Goal: Task Accomplishment & Management: Complete application form

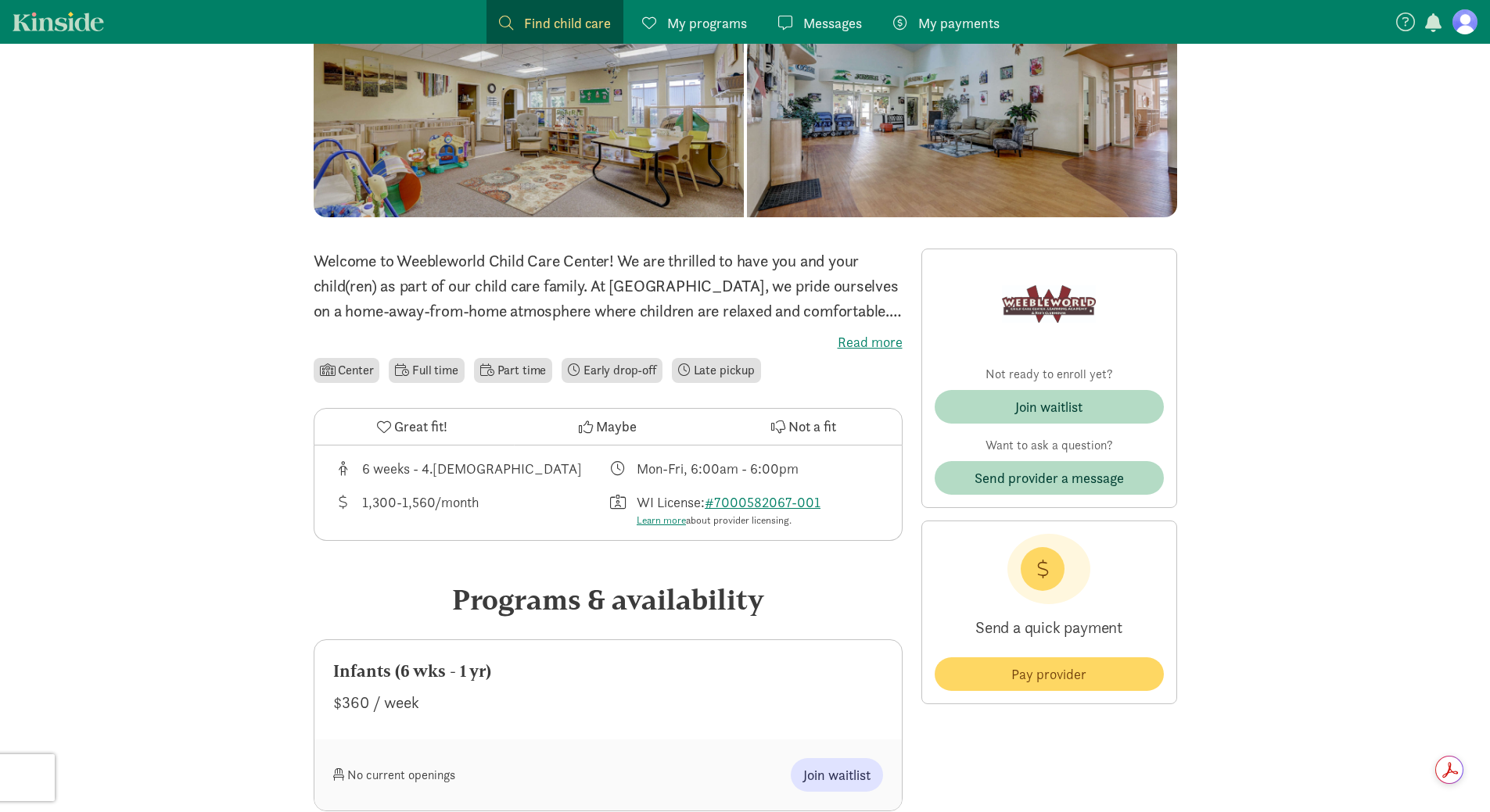
scroll to position [391, 0]
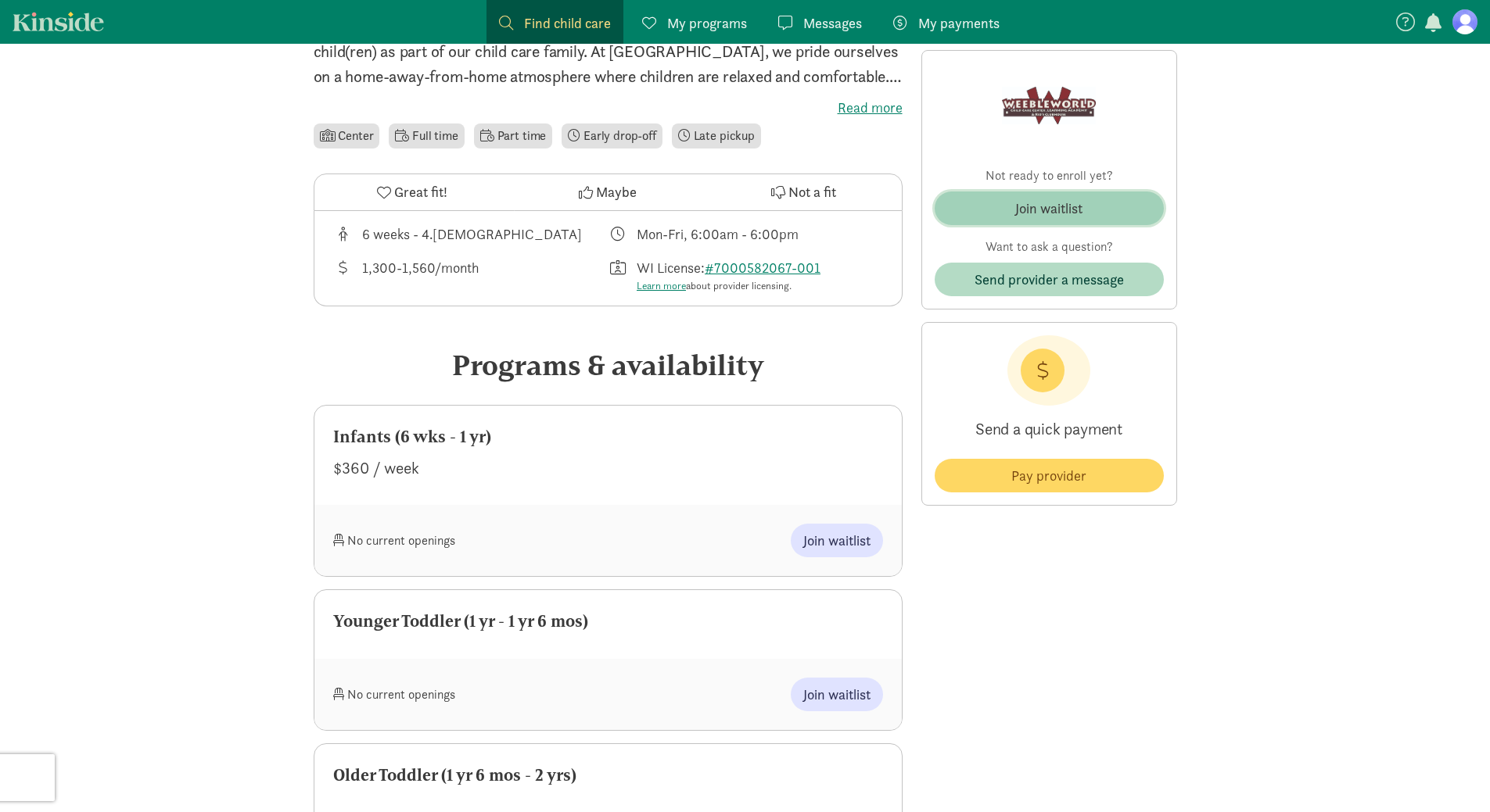
click at [1033, 210] on div "Join waitlist" at bounding box center [1049, 208] width 67 height 21
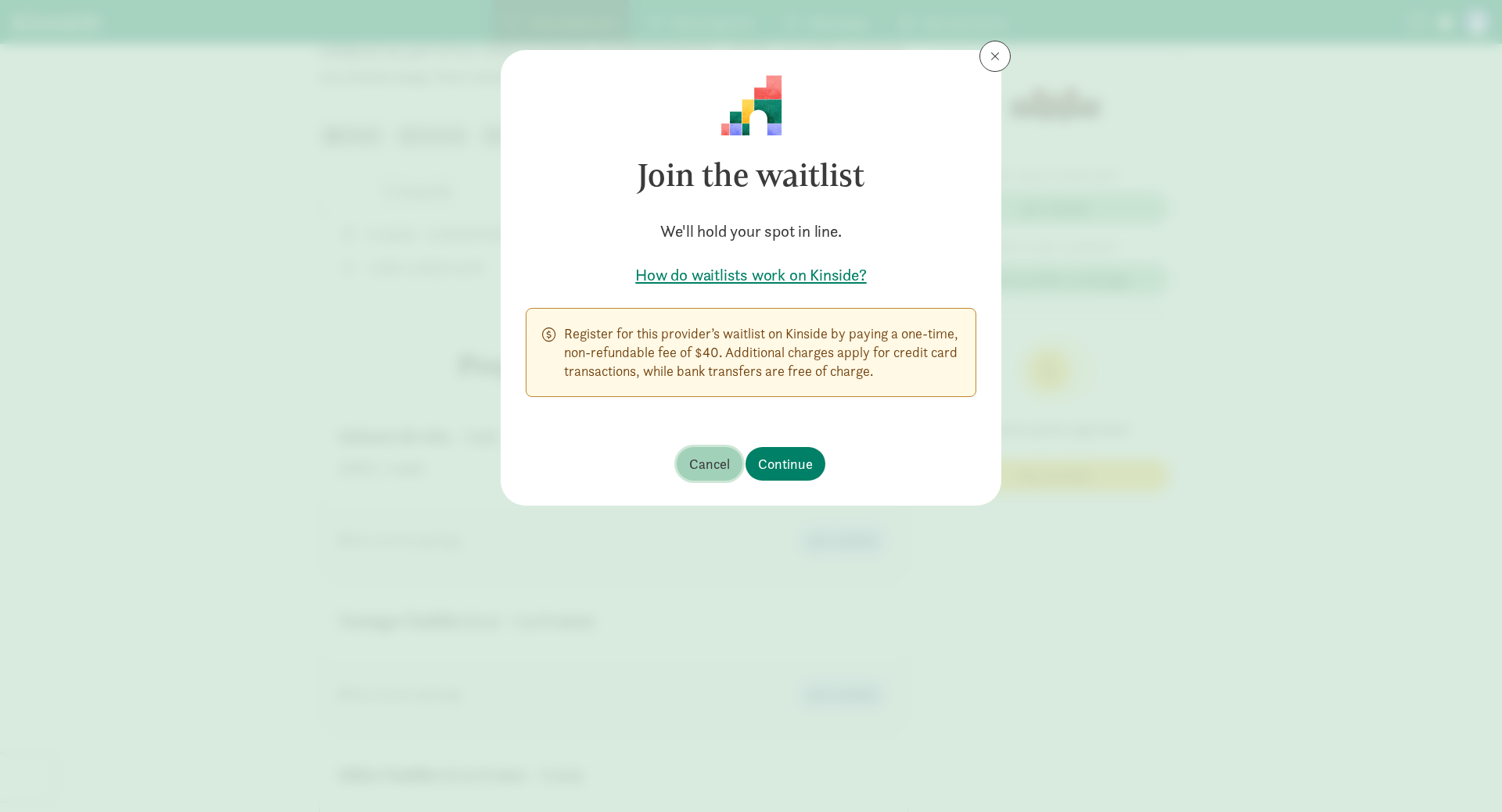
click at [716, 468] on span "Cancel" at bounding box center [710, 464] width 41 height 21
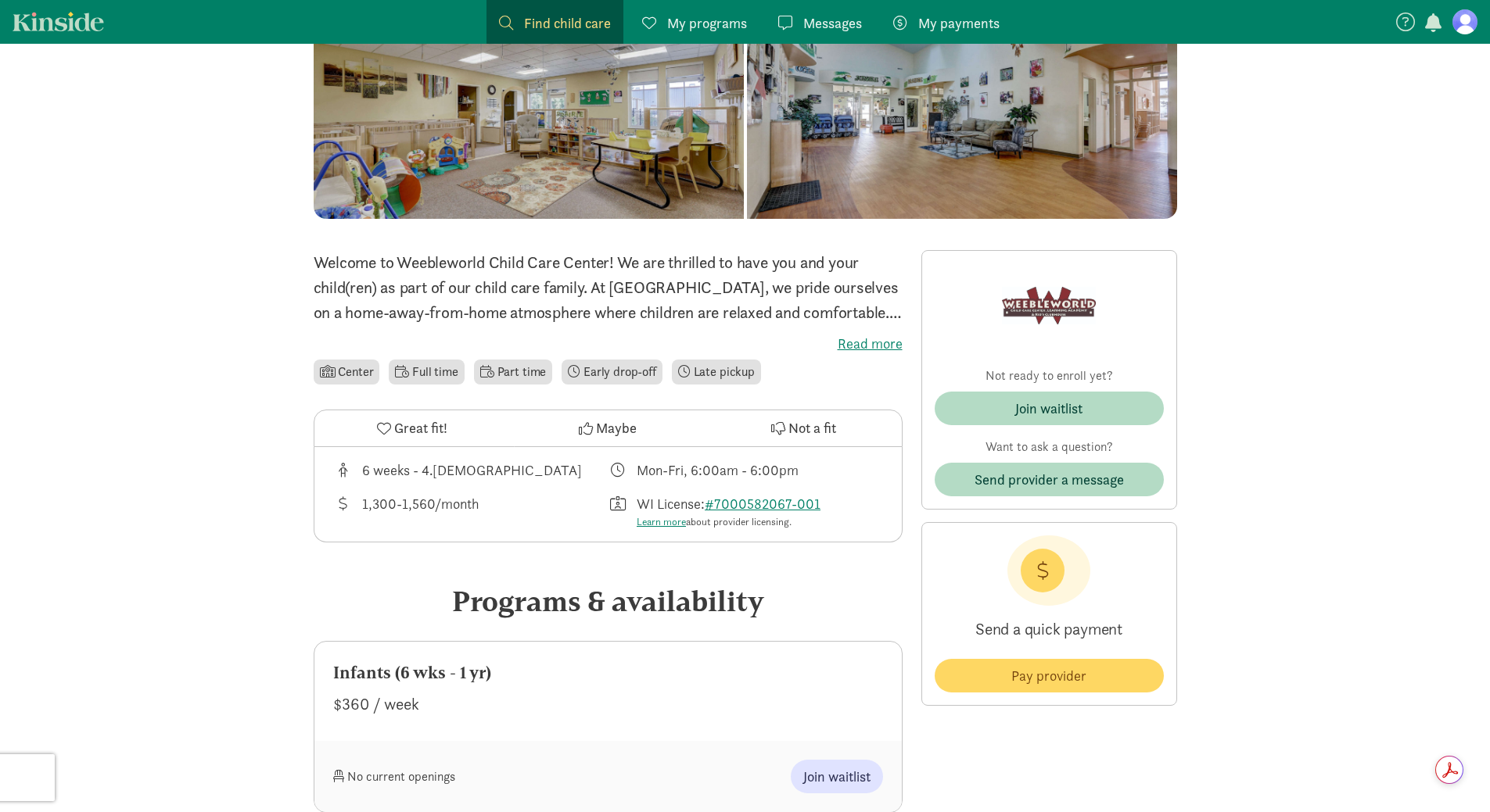
scroll to position [0, 0]
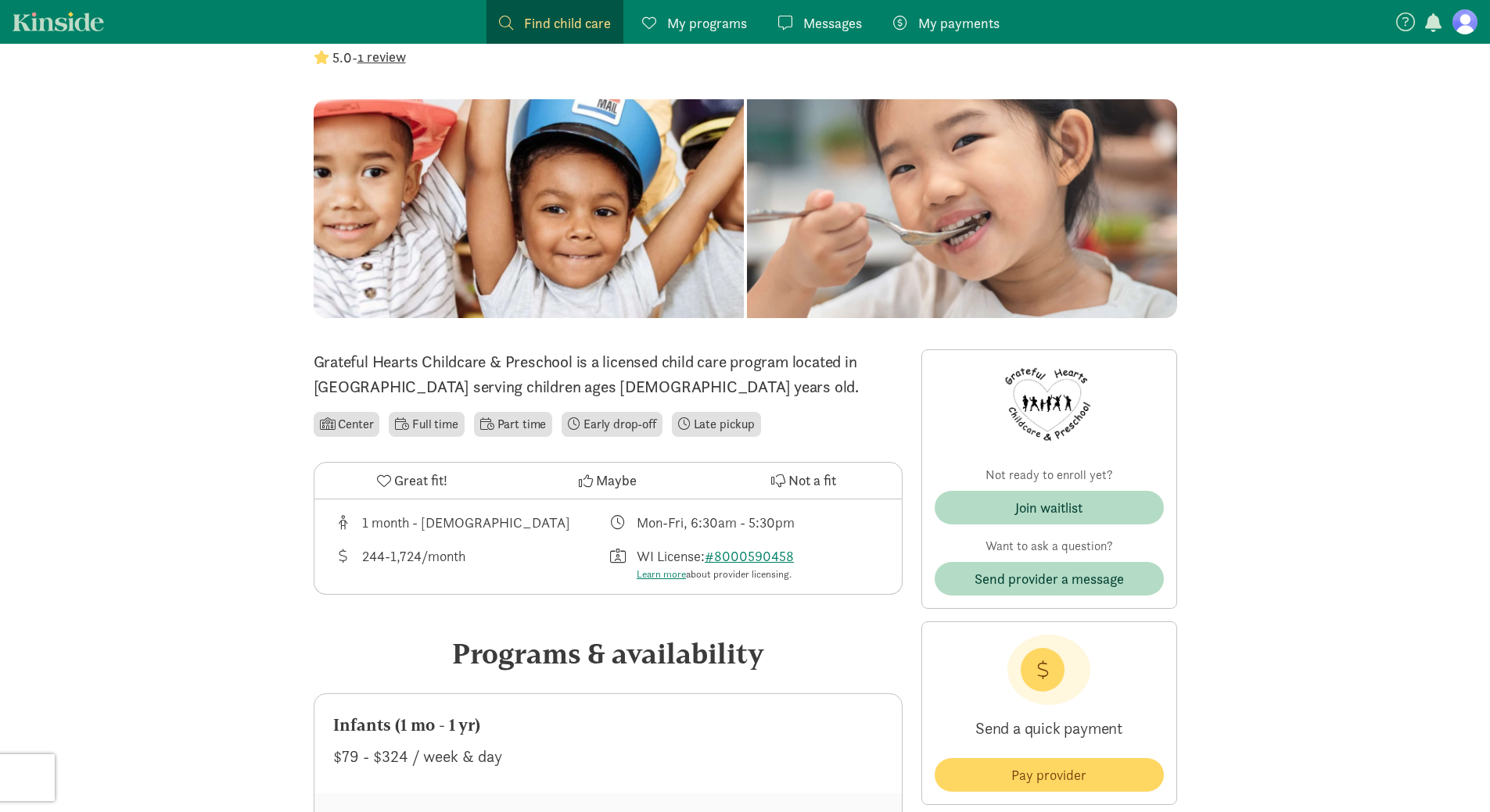
scroll to position [391, 0]
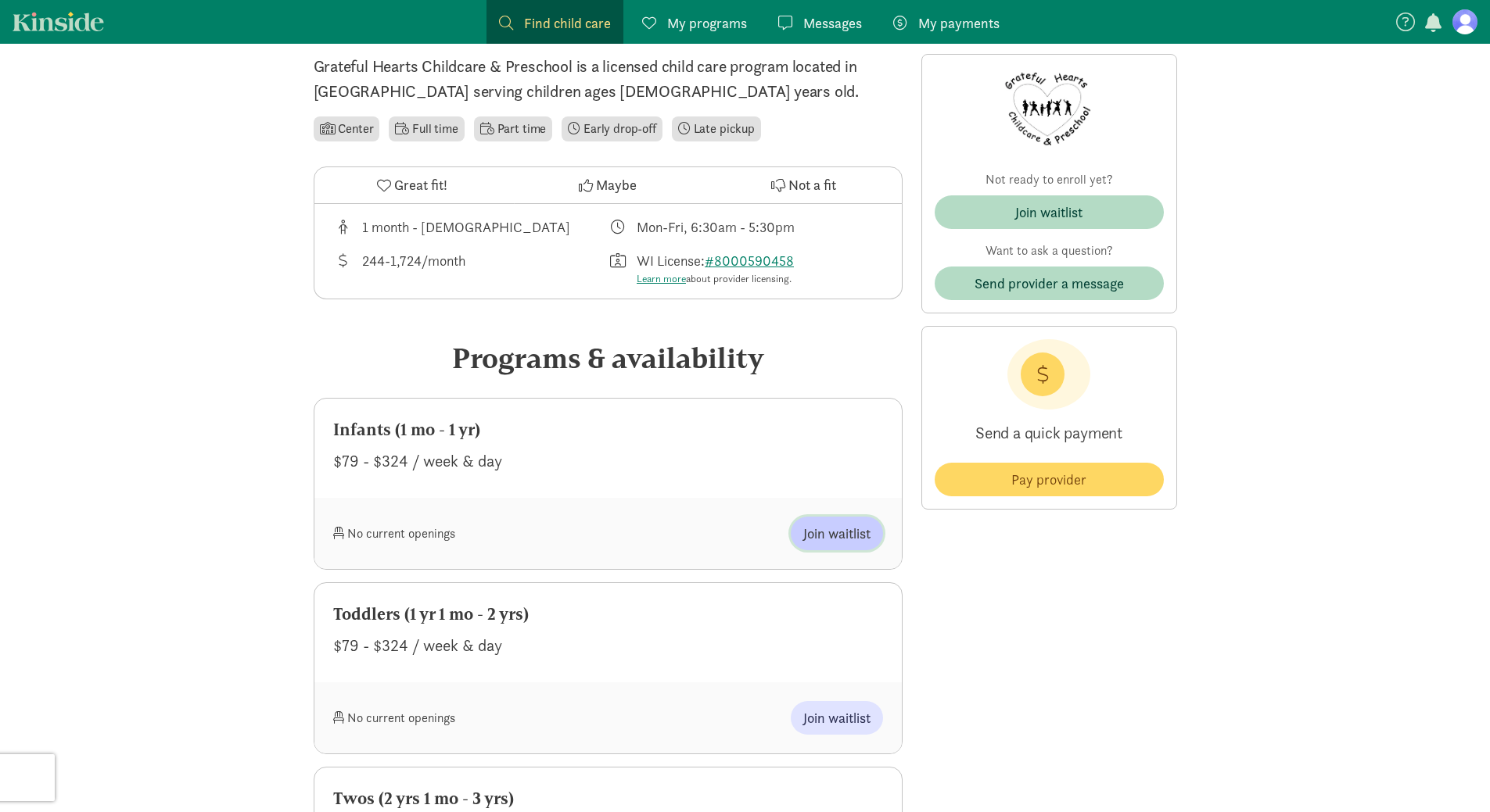
click at [844, 532] on span "Join waitlist" at bounding box center [837, 533] width 67 height 21
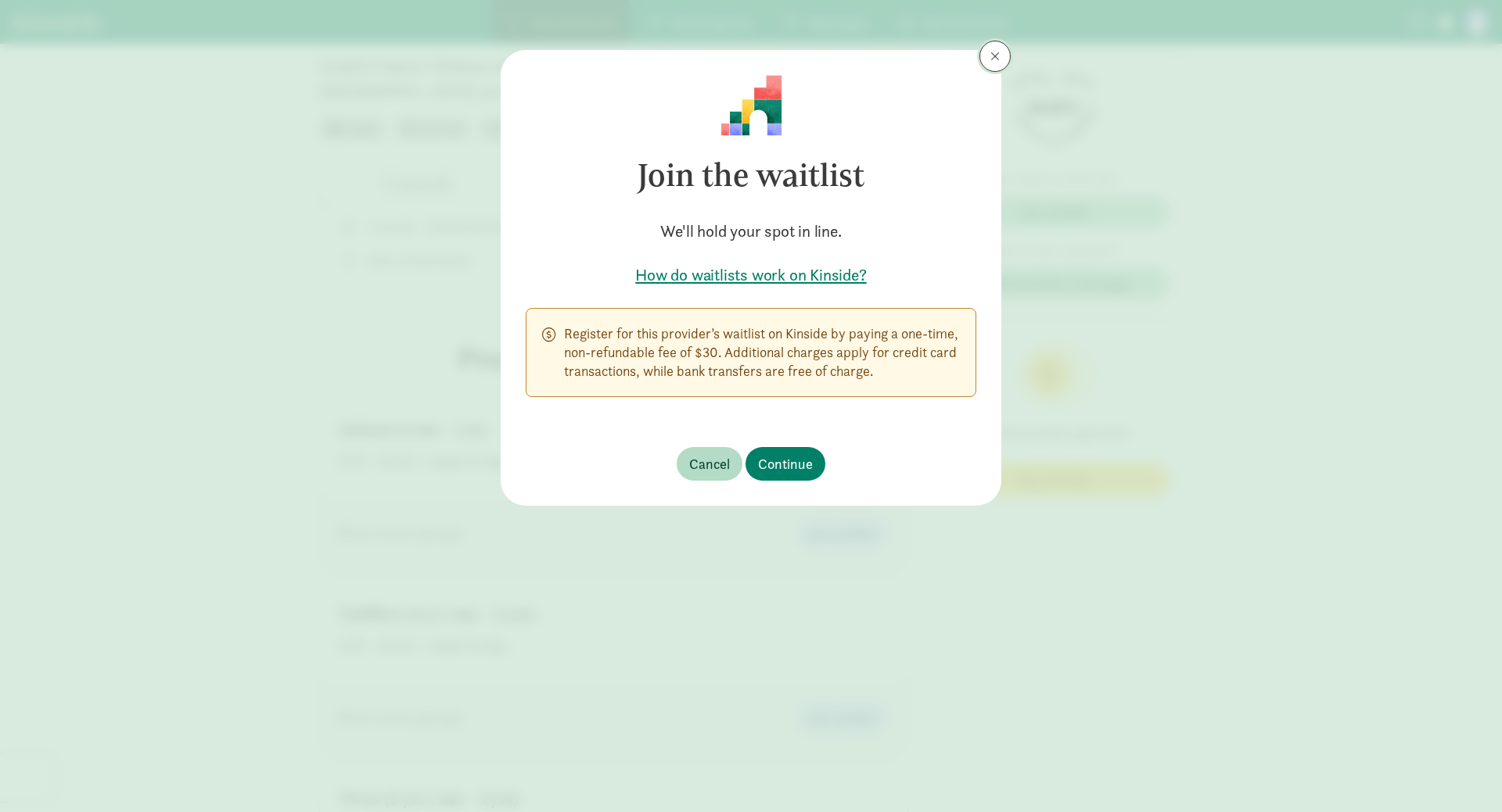
click at [982, 63] on button at bounding box center [995, 56] width 31 height 31
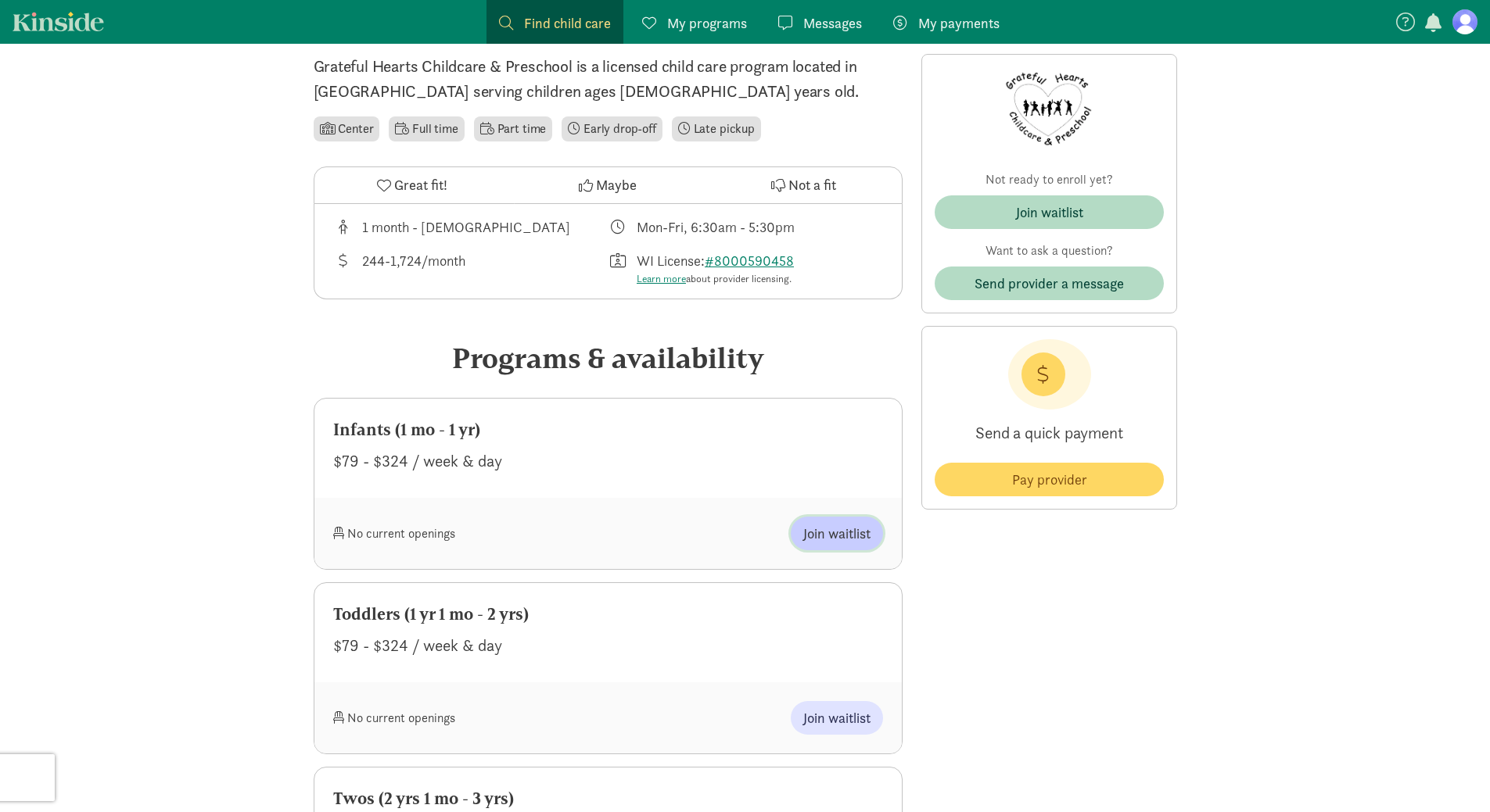
click at [861, 522] on button "Join waitlist" at bounding box center [837, 533] width 92 height 33
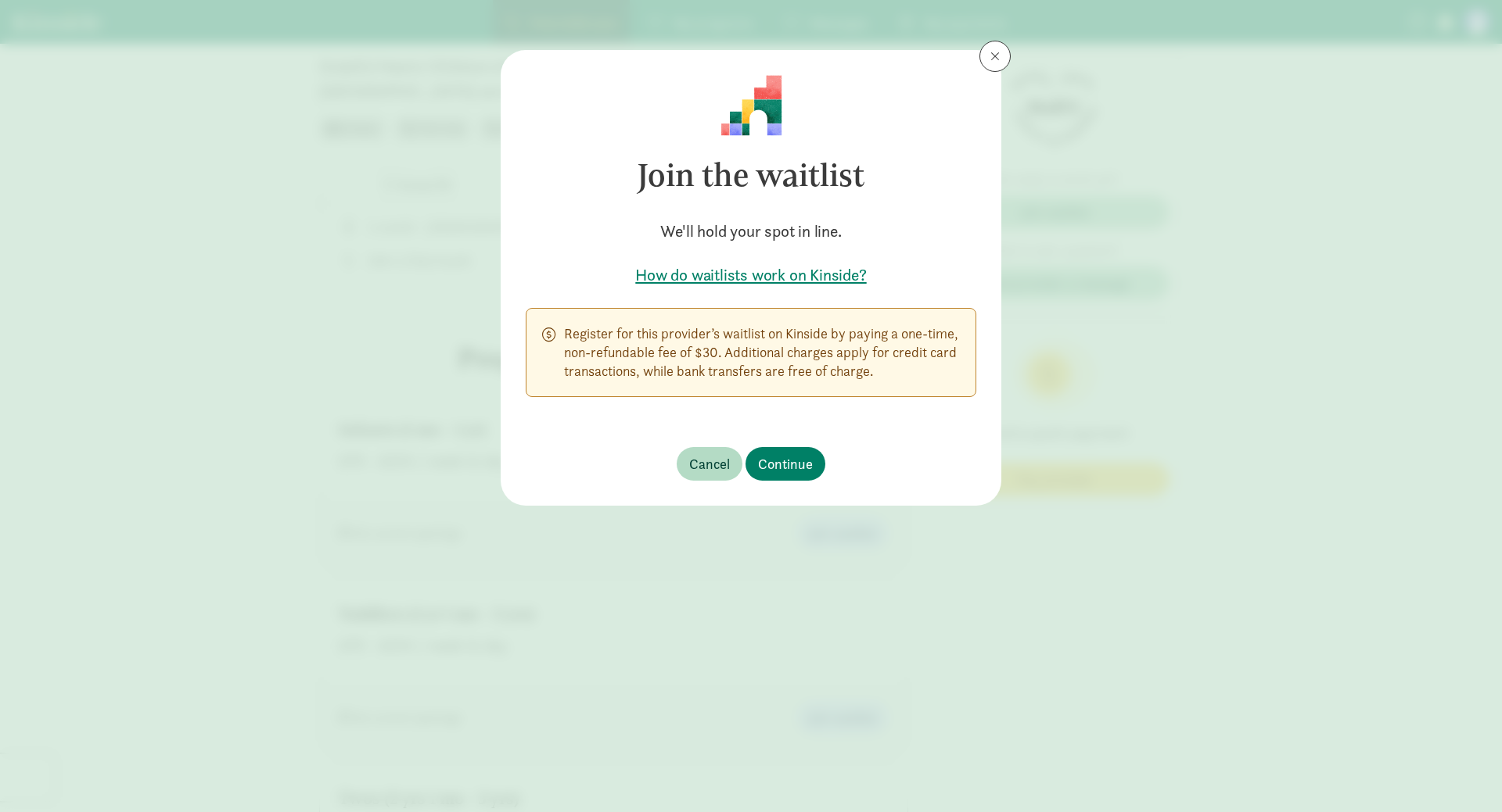
click at [1019, 42] on div "Join the waitlist We'll hold your spot in line. How do waitlists work on Kinsid…" at bounding box center [751, 406] width 1502 height 812
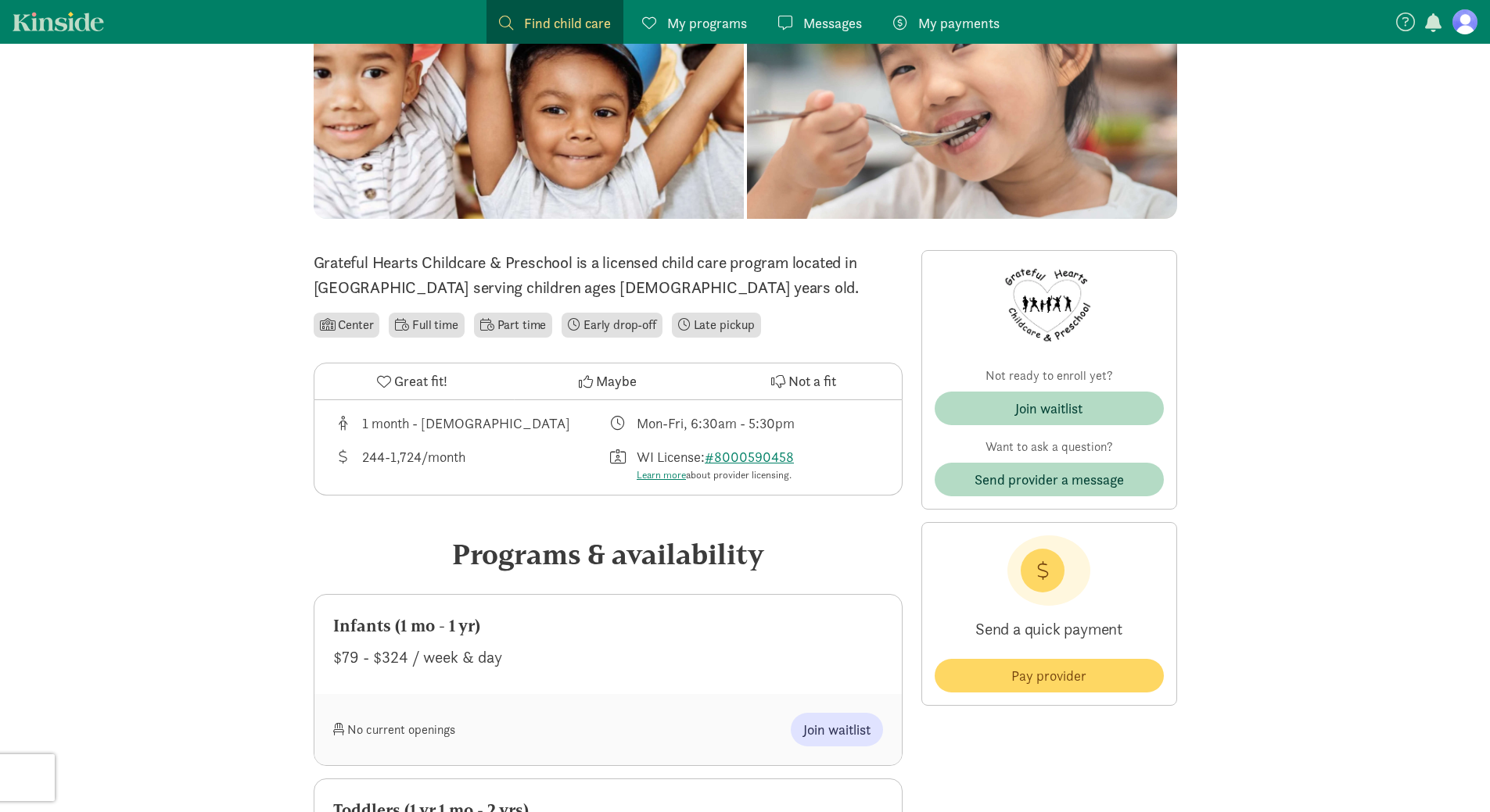
scroll to position [0, 0]
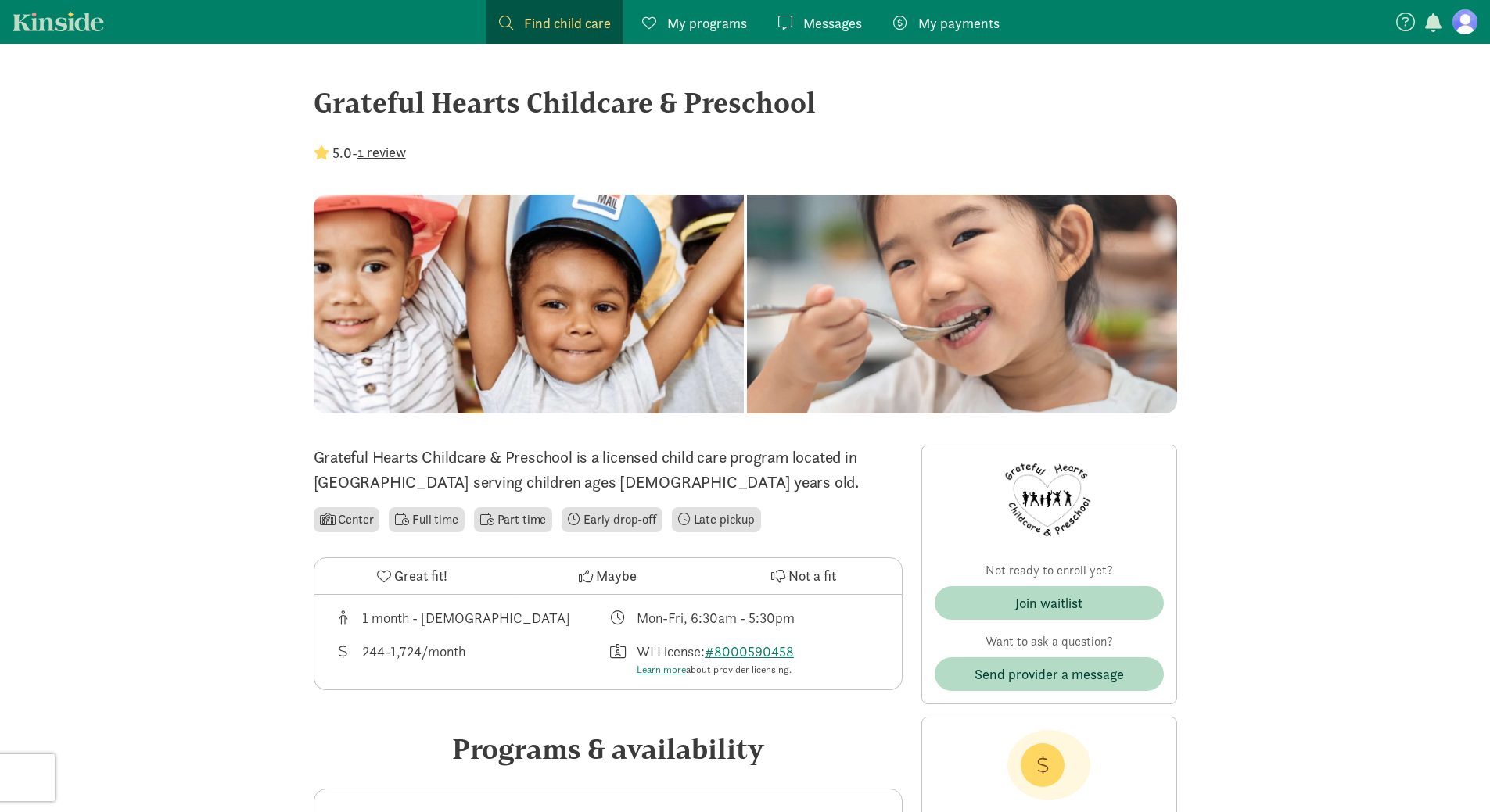
drag, startPoint x: 776, startPoint y: 364, endPoint x: 1285, endPoint y: 407, distance: 510.8
